Goal: Information Seeking & Learning: Check status

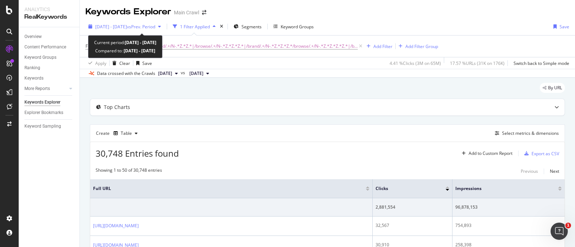
click at [127, 25] on span "[DATE] - [DATE]" at bounding box center [111, 27] width 32 height 6
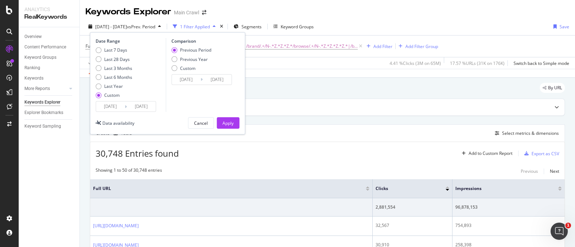
click at [149, 107] on input "2025/06/22" at bounding box center [141, 107] width 29 height 10
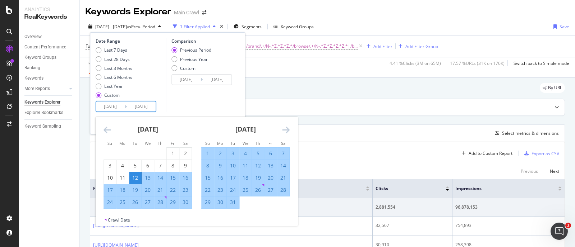
click at [197, 95] on div "Comparison Previous Period Previous Year Custom 2024/04/02 Navigate forward to …" at bounding box center [200, 75] width 68 height 74
